Goal: Check status: Check status

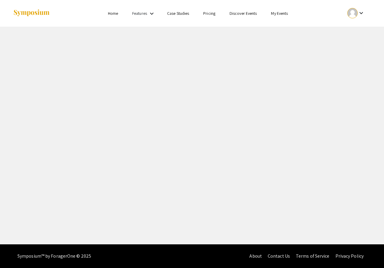
click at [359, 12] on mat-icon "keyboard_arrow_down" at bounding box center [361, 12] width 7 height 7
click at [354, 43] on button "My Submissions" at bounding box center [359, 43] width 36 height 14
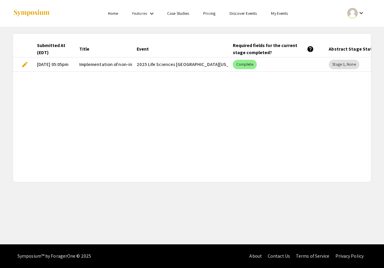
click at [56, 64] on mat-cell "[DATE] 05:05pm" at bounding box center [53, 64] width 42 height 14
click at [98, 69] on mat-cell "Implementation of non-invasive brain stimulation therapies for major [MEDICAL_D…" at bounding box center [104, 64] width 58 height 14
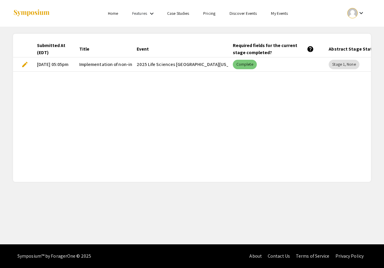
click at [241, 69] on mat-chip "Complete" at bounding box center [245, 64] width 24 height 9
click at [241, 65] on mat-chip "Complete" at bounding box center [245, 64] width 24 height 9
click at [352, 67] on mat-chip "Stage 1, None" at bounding box center [344, 64] width 31 height 9
click at [348, 66] on mat-chip "Stage 1, None" at bounding box center [344, 64] width 31 height 9
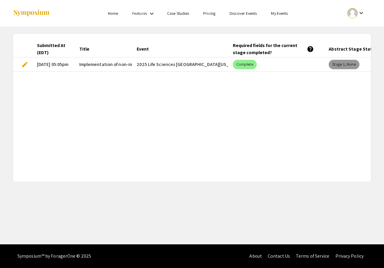
click at [348, 66] on mat-chip "Stage 1, None" at bounding box center [344, 64] width 31 height 9
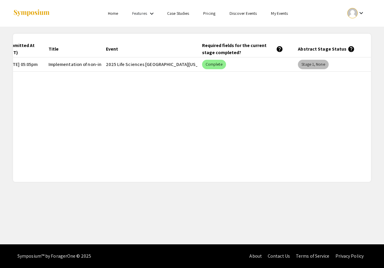
scroll to position [0, 49]
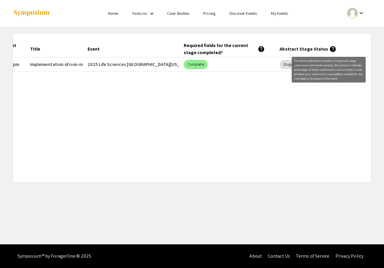
click at [330, 50] on mat-icon "help" at bounding box center [333, 49] width 7 height 7
